Goal: Transaction & Acquisition: Book appointment/travel/reservation

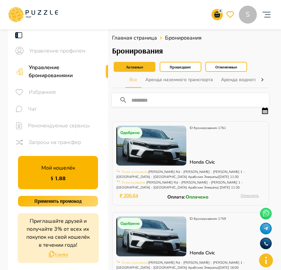
click at [52, 16] on icon at bounding box center [33, 14] width 50 height 17
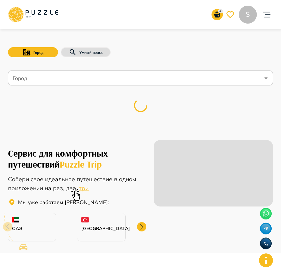
click at [76, 81] on input "Город" at bounding box center [135, 78] width 248 height 13
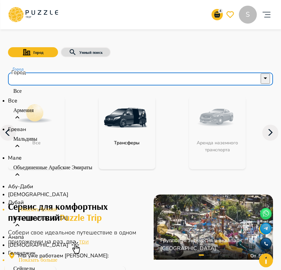
click at [39, 105] on li "Все" at bounding box center [140, 101] width 265 height 8
type input "***"
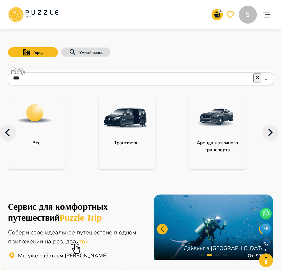
click at [267, 134] on icon at bounding box center [270, 133] width 16 height 16
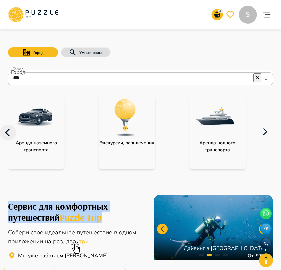
click at [267, 134] on icon at bounding box center [265, 132] width 16 height 16
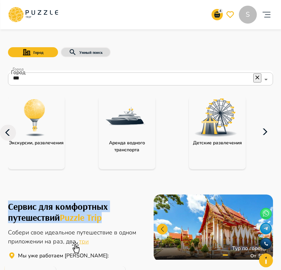
click at [47, 138] on img "category-activity" at bounding box center [34, 117] width 43 height 43
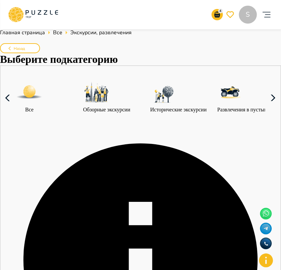
click at [267, 106] on icon at bounding box center [273, 98] width 16 height 16
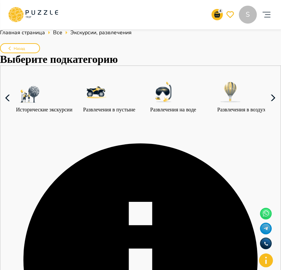
click at [267, 106] on icon at bounding box center [273, 98] width 16 height 16
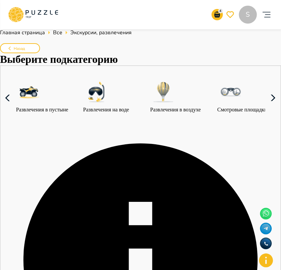
click at [267, 106] on icon at bounding box center [273, 98] width 16 height 16
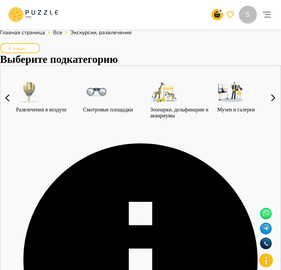
click at [267, 106] on icon at bounding box center [273, 98] width 16 height 16
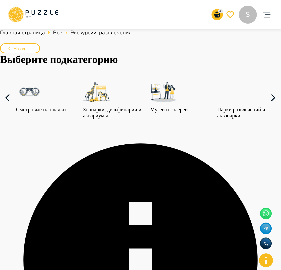
click at [267, 106] on icon at bounding box center [273, 98] width 16 height 16
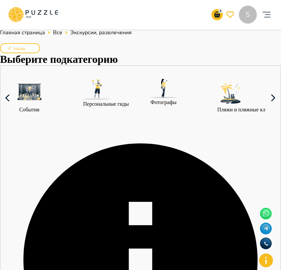
click at [267, 106] on icon at bounding box center [273, 98] width 16 height 16
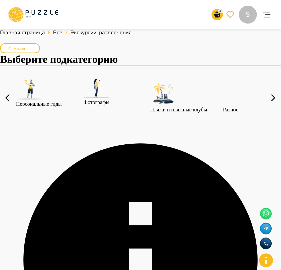
click at [267, 106] on icon at bounding box center [273, 98] width 16 height 16
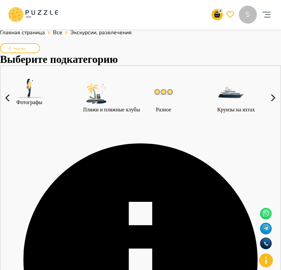
click at [267, 106] on icon at bounding box center [273, 98] width 16 height 16
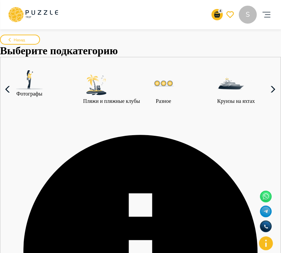
scroll to position [11, 0]
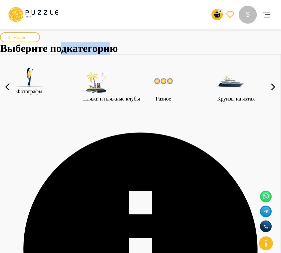
drag, startPoint x: 76, startPoint y: 64, endPoint x: 44, endPoint y: 63, distance: 32.0
click at [44, 55] on h1 "Выберите подкатегорию" at bounding box center [140, 48] width 281 height 12
click at [65, 55] on h1 "Выберите подкатегорию" at bounding box center [140, 48] width 281 height 12
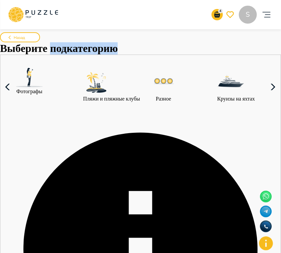
click at [94, 55] on h1 "Выберите подкатегорию" at bounding box center [140, 48] width 281 height 12
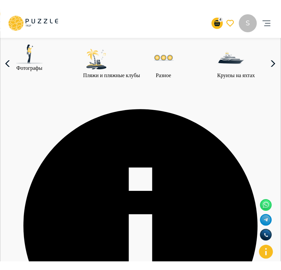
scroll to position [0, 0]
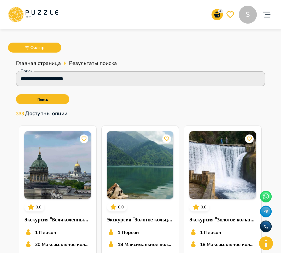
scroll to position [396, 0]
